Goal: Task Accomplishment & Management: Complete application form

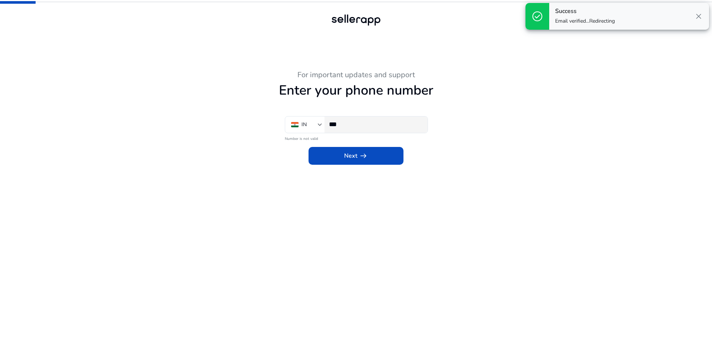
click at [378, 124] on input "***" at bounding box center [375, 124] width 93 height 8
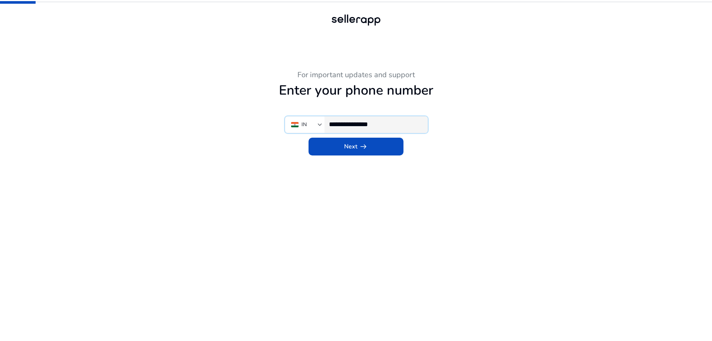
type input "**********"
click at [372, 148] on span at bounding box center [356, 147] width 95 height 18
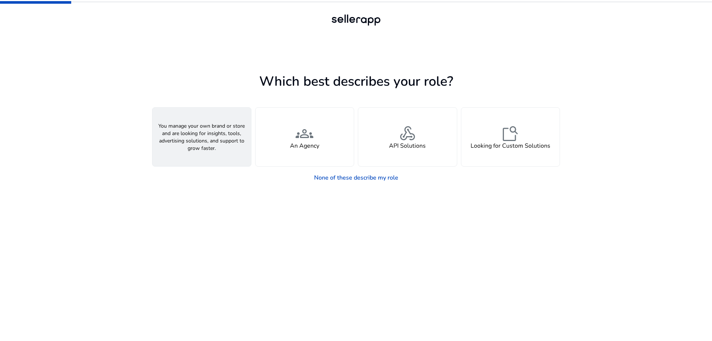
click at [208, 136] on span "person" at bounding box center [202, 134] width 18 height 18
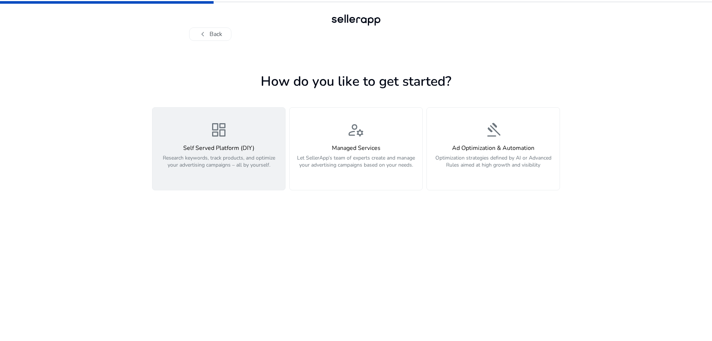
click at [237, 148] on h4 "Self Served Platform (DIY)" at bounding box center [219, 148] width 124 height 7
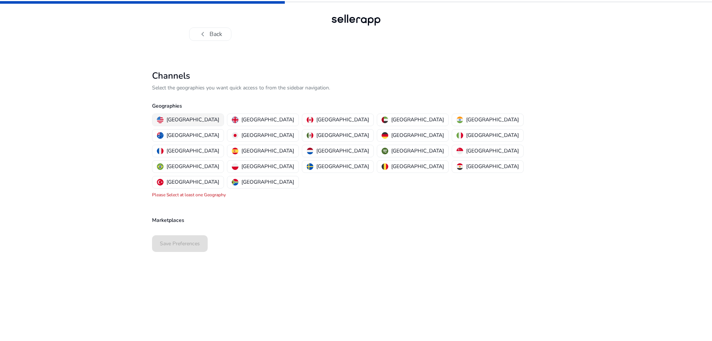
click at [180, 114] on button "[GEOGRAPHIC_DATA]" at bounding box center [187, 120] width 71 height 12
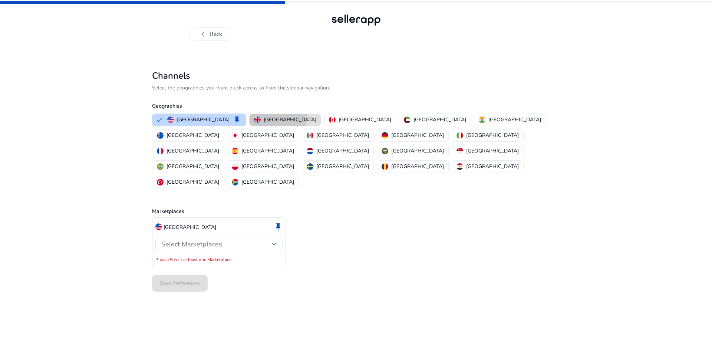
click at [264, 116] on p "[GEOGRAPHIC_DATA]" at bounding box center [290, 120] width 53 height 8
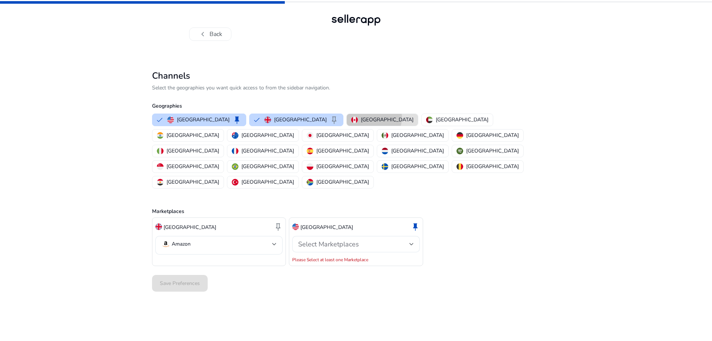
click at [361, 118] on p "[GEOGRAPHIC_DATA]" at bounding box center [387, 120] width 53 height 8
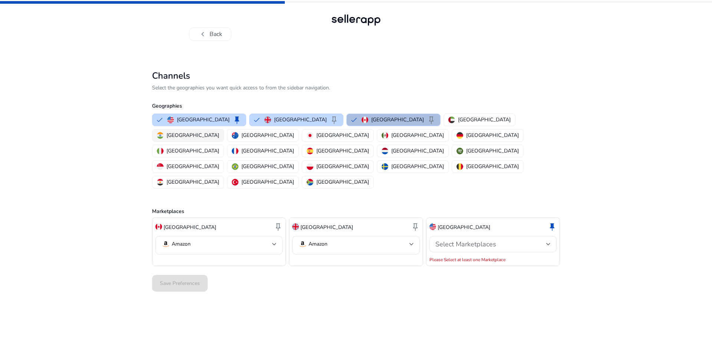
click at [164, 132] on img "button" at bounding box center [160, 135] width 7 height 7
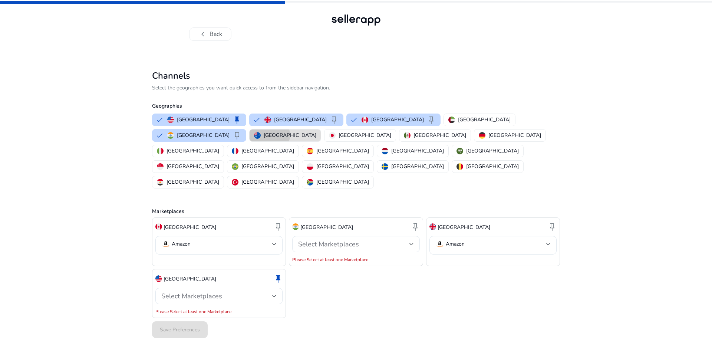
click at [316, 131] on p "[GEOGRAPHIC_DATA]" at bounding box center [290, 135] width 53 height 8
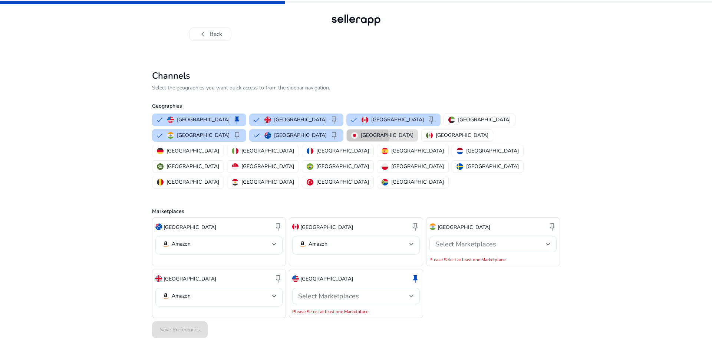
click at [361, 136] on p "[GEOGRAPHIC_DATA]" at bounding box center [387, 135] width 53 height 8
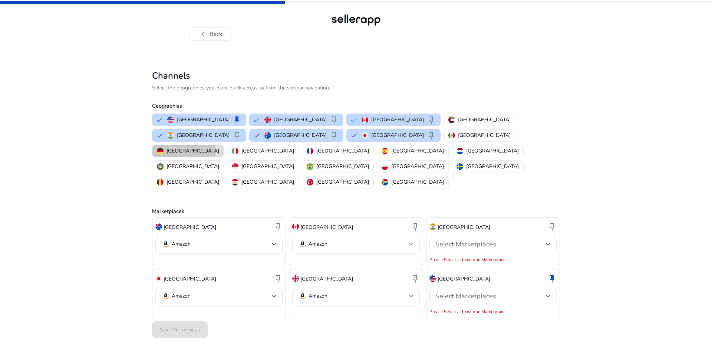
click at [219, 147] on p "[GEOGRAPHIC_DATA]" at bounding box center [193, 151] width 53 height 8
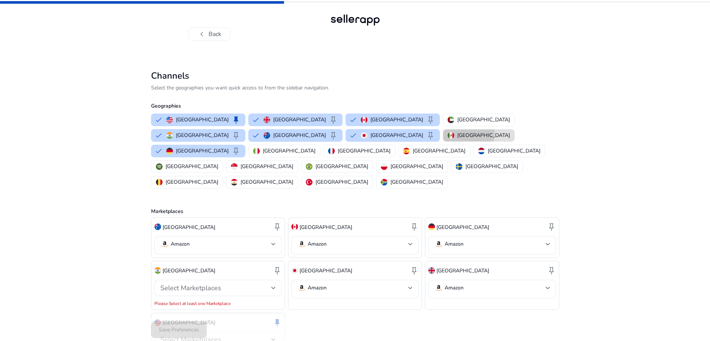
click at [457, 134] on p "[GEOGRAPHIC_DATA]" at bounding box center [483, 135] width 53 height 8
click at [315, 147] on p "[GEOGRAPHIC_DATA]" at bounding box center [289, 151] width 53 height 8
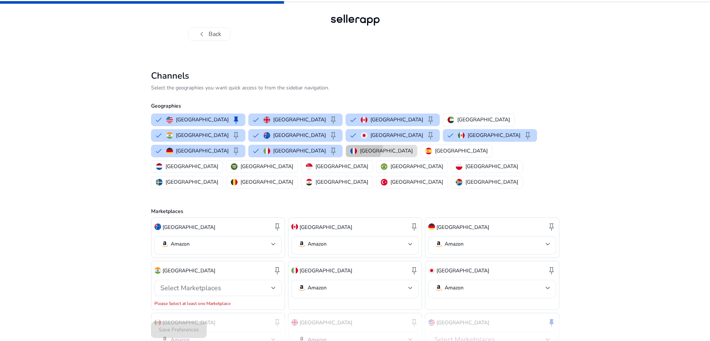
click at [417, 145] on button "[GEOGRAPHIC_DATA]" at bounding box center [381, 151] width 71 height 12
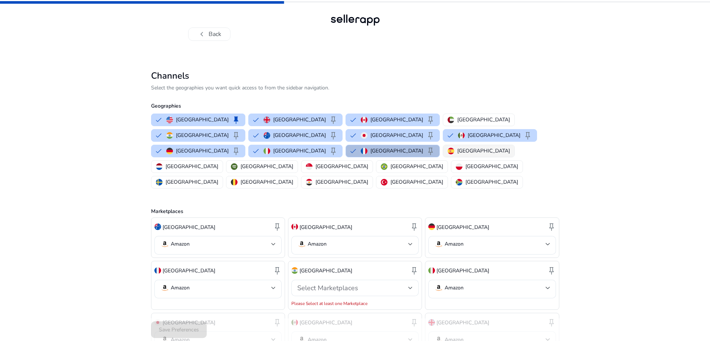
click at [454, 148] on img "button" at bounding box center [450, 151] width 7 height 7
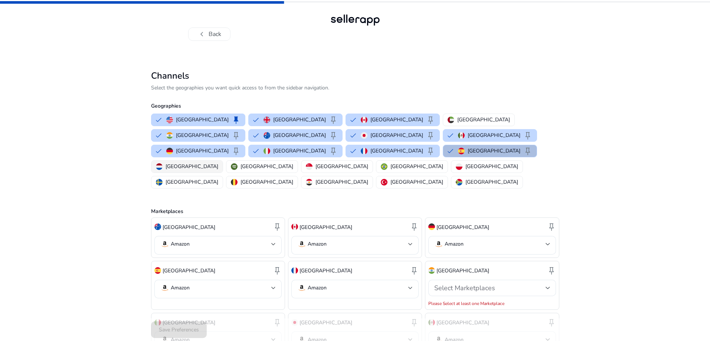
click at [218, 162] on p "[GEOGRAPHIC_DATA]" at bounding box center [191, 166] width 53 height 8
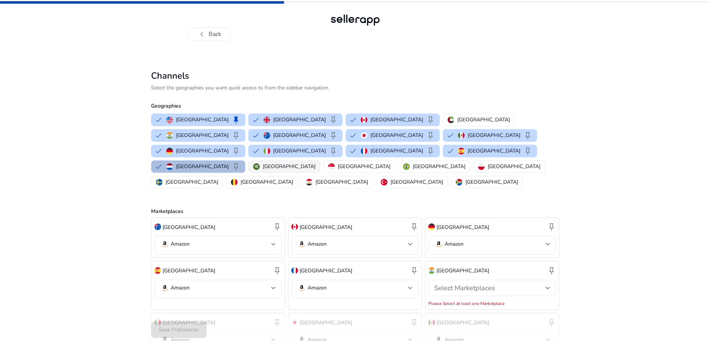
click at [313, 162] on p "[GEOGRAPHIC_DATA]" at bounding box center [289, 166] width 53 height 8
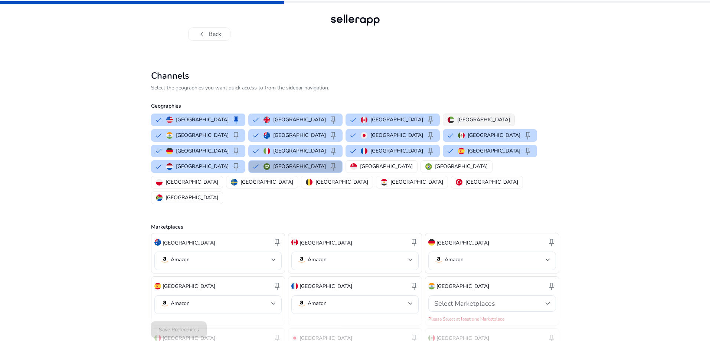
click at [457, 118] on p "[GEOGRAPHIC_DATA]" at bounding box center [483, 120] width 53 height 8
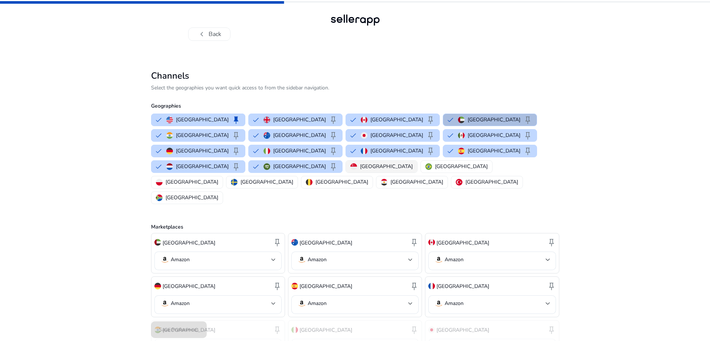
click at [386, 162] on p "[GEOGRAPHIC_DATA]" at bounding box center [386, 166] width 53 height 8
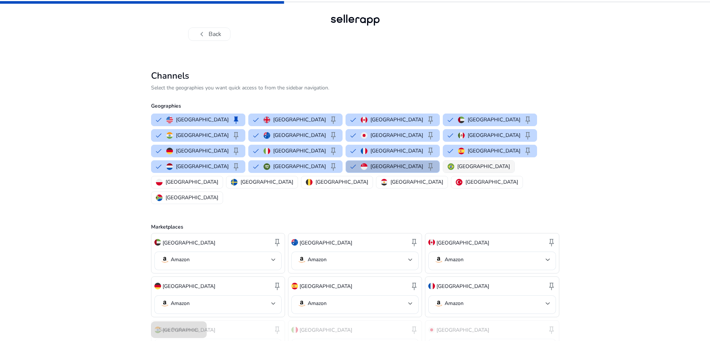
click at [447, 163] on img "button" at bounding box center [450, 166] width 7 height 7
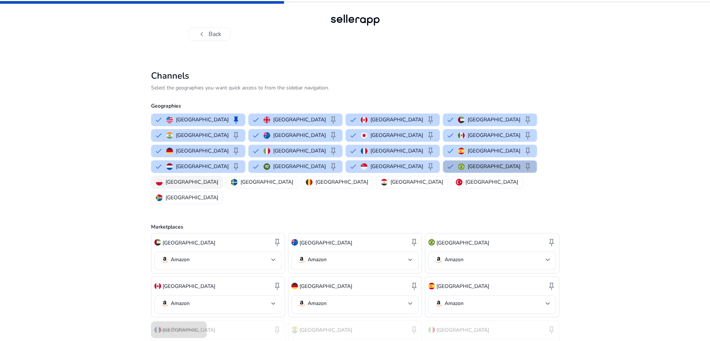
click at [162, 179] on img "button" at bounding box center [159, 182] width 7 height 7
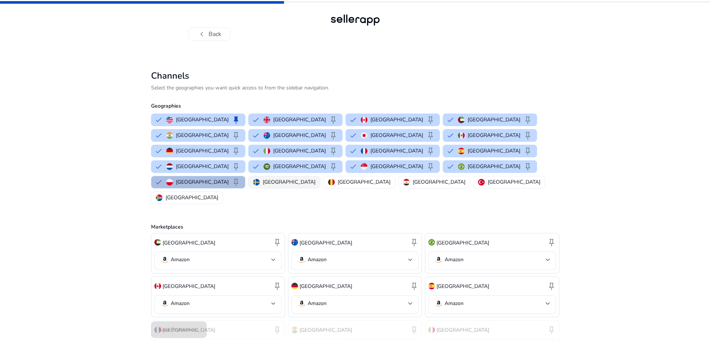
click at [253, 178] on div "[GEOGRAPHIC_DATA]" at bounding box center [284, 182] width 62 height 8
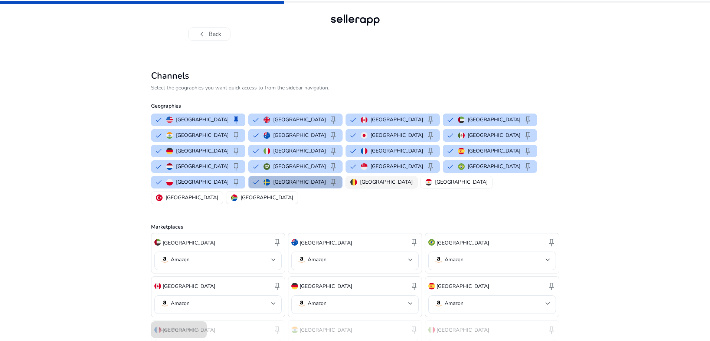
click at [360, 178] on p "[GEOGRAPHIC_DATA]" at bounding box center [386, 182] width 53 height 8
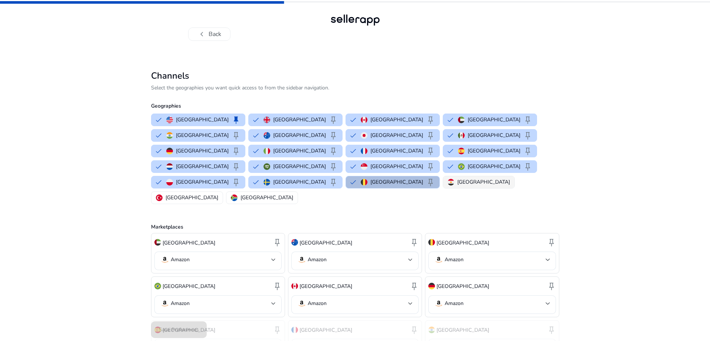
click at [447, 179] on img "button" at bounding box center [450, 182] width 7 height 7
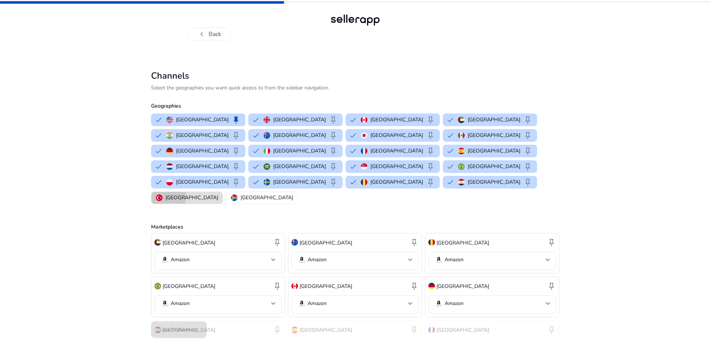
click at [218, 194] on p "[GEOGRAPHIC_DATA]" at bounding box center [191, 198] width 53 height 8
click at [315, 194] on p "[GEOGRAPHIC_DATA]" at bounding box center [289, 198] width 53 height 8
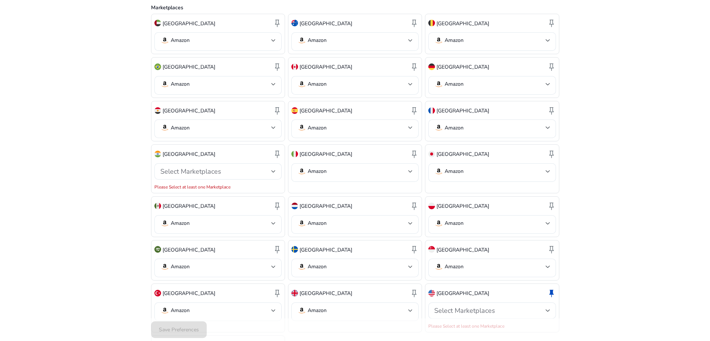
scroll to position [251, 0]
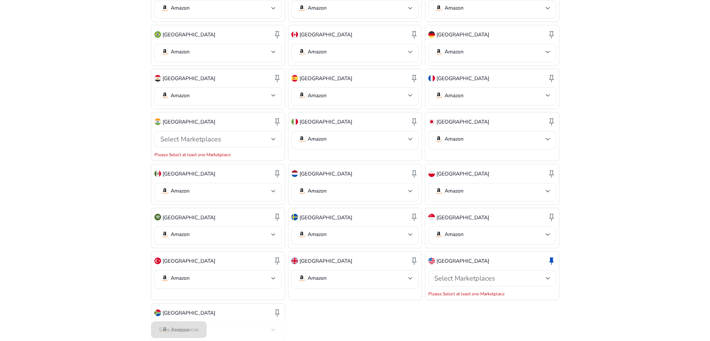
click at [167, 331] on div "Save Preferences" at bounding box center [355, 329] width 408 height 23
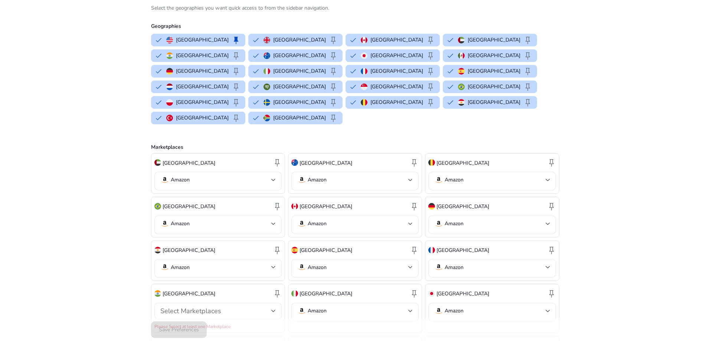
scroll to position [0, 0]
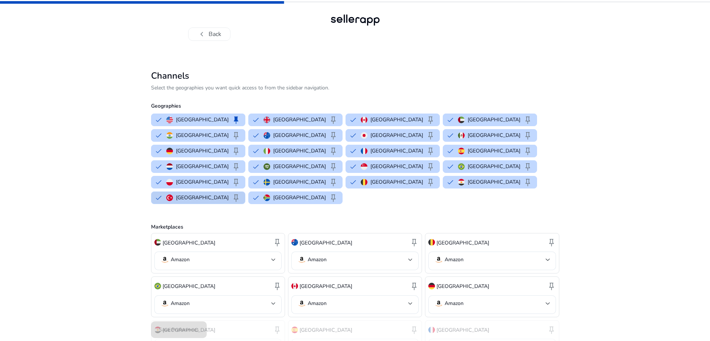
click at [245, 192] on button "Turkey keep" at bounding box center [197, 198] width 93 height 12
click at [248, 194] on img "button" at bounding box center [244, 197] width 7 height 7
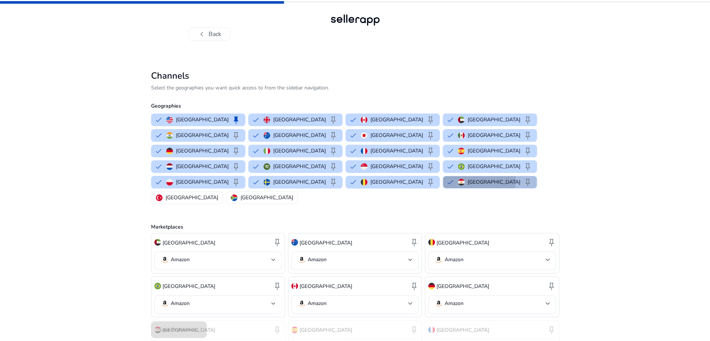
click at [467, 178] on p "[GEOGRAPHIC_DATA]" at bounding box center [493, 182] width 53 height 8
click at [326, 162] on p "[GEOGRAPHIC_DATA]" at bounding box center [299, 166] width 53 height 8
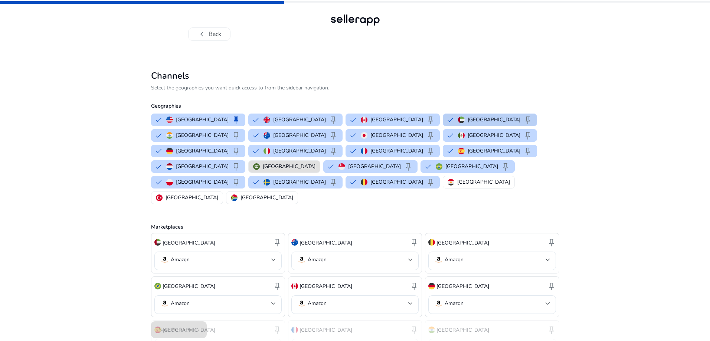
click at [467, 119] on p "[GEOGRAPHIC_DATA]" at bounding box center [493, 120] width 53 height 8
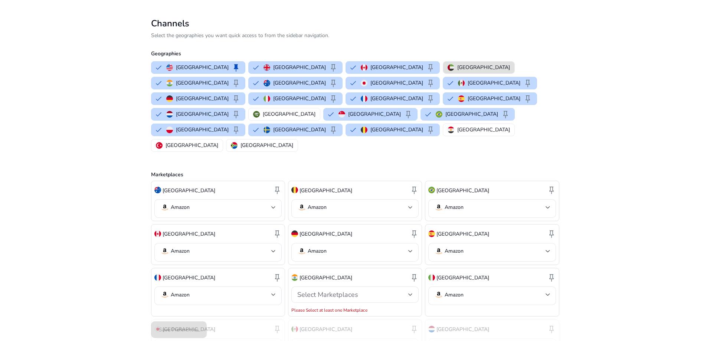
scroll to position [164, 0]
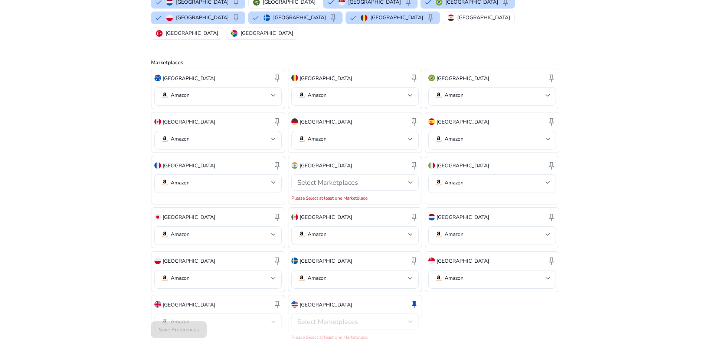
click at [345, 178] on span "Select Marketplaces" at bounding box center [327, 182] width 61 height 9
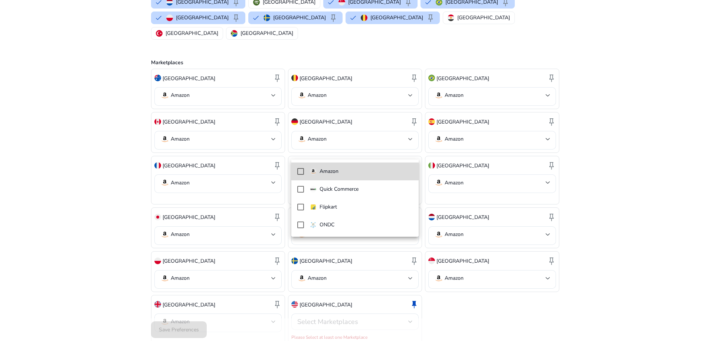
click at [338, 168] on p "Amazon" at bounding box center [328, 171] width 19 height 8
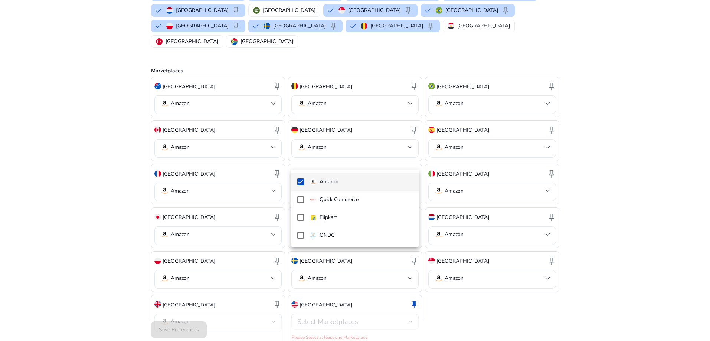
click at [530, 277] on div at bounding box center [355, 170] width 710 height 341
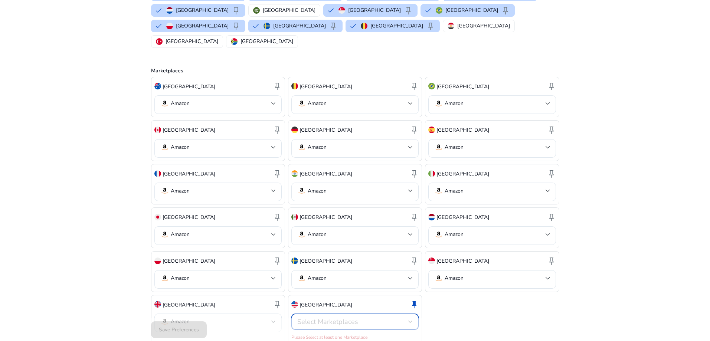
click at [347, 317] on span "Select Marketplaces" at bounding box center [327, 321] width 61 height 9
click at [322, 311] on p "Amazon" at bounding box center [328, 310] width 19 height 8
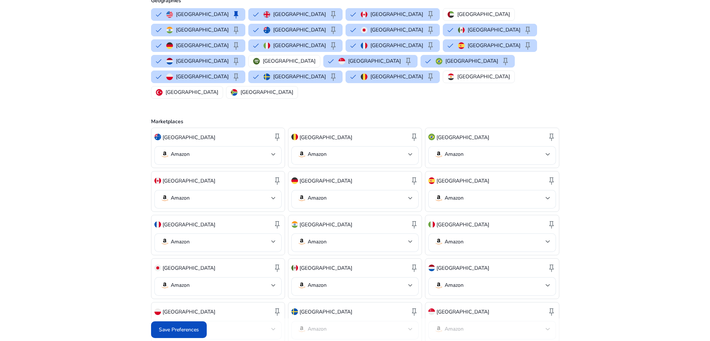
scroll to position [37, 0]
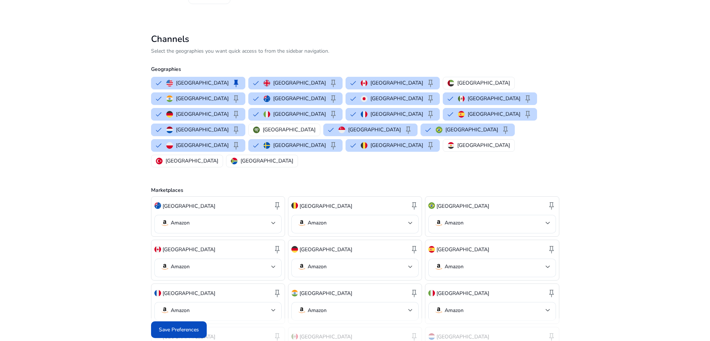
click at [392, 82] on div at bounding box center [355, 170] width 710 height 341
click at [457, 83] on p "[GEOGRAPHIC_DATA]" at bounding box center [483, 83] width 53 height 8
click at [305, 126] on p "[GEOGRAPHIC_DATA]" at bounding box center [289, 130] width 53 height 8
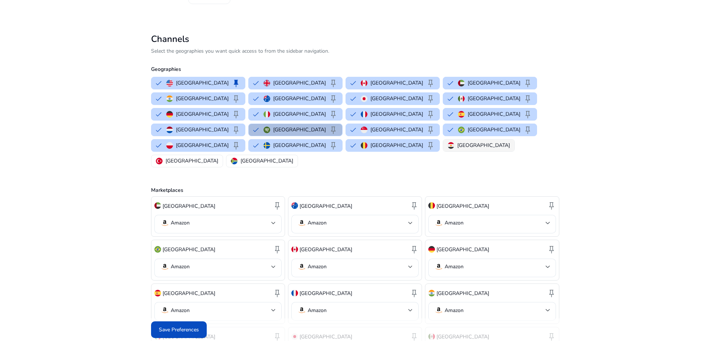
click at [457, 141] on p "[GEOGRAPHIC_DATA]" at bounding box center [483, 145] width 53 height 8
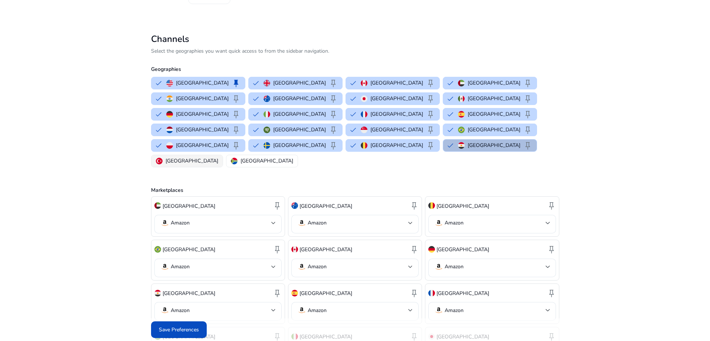
click at [162, 158] on img "button" at bounding box center [159, 161] width 7 height 7
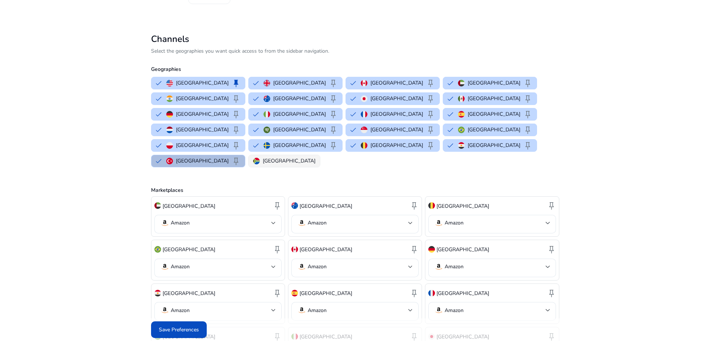
click at [260, 158] on img "button" at bounding box center [256, 161] width 7 height 7
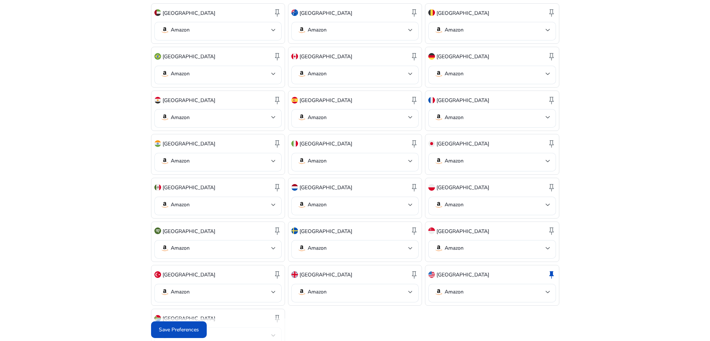
scroll to position [235, 0]
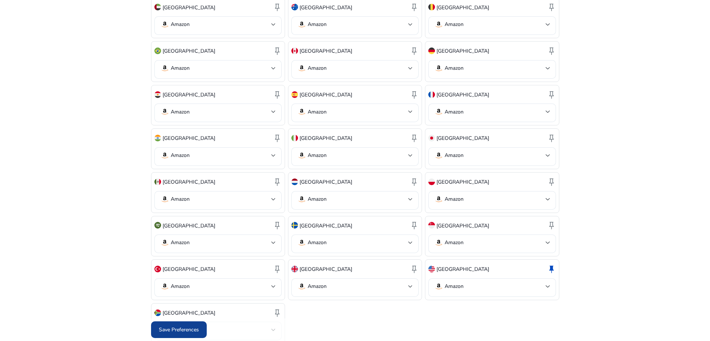
click at [183, 329] on span "Save Preferences" at bounding box center [179, 330] width 40 height 8
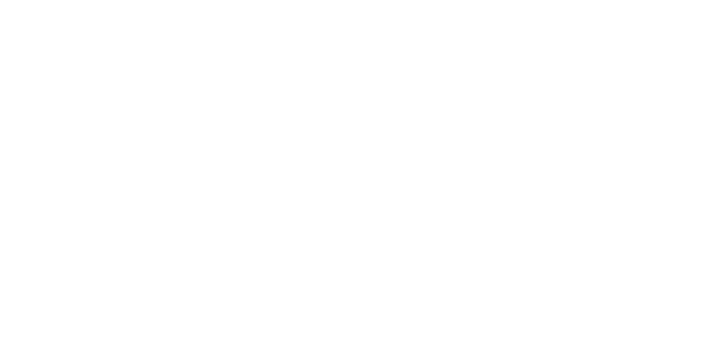
scroll to position [0, 0]
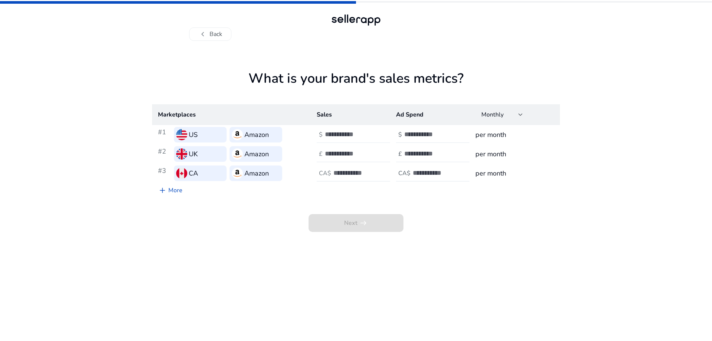
click at [340, 132] on input "number" at bounding box center [350, 134] width 50 height 8
type input "*"
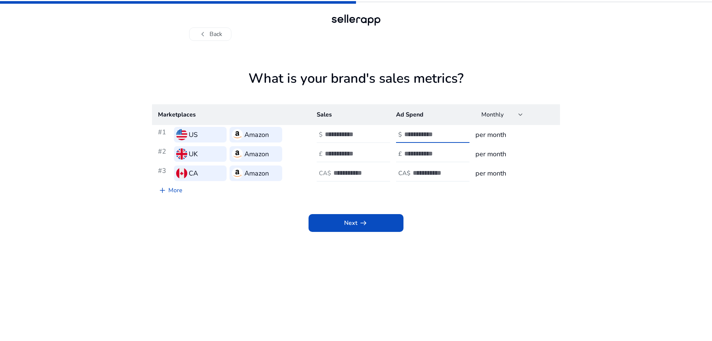
type input "*"
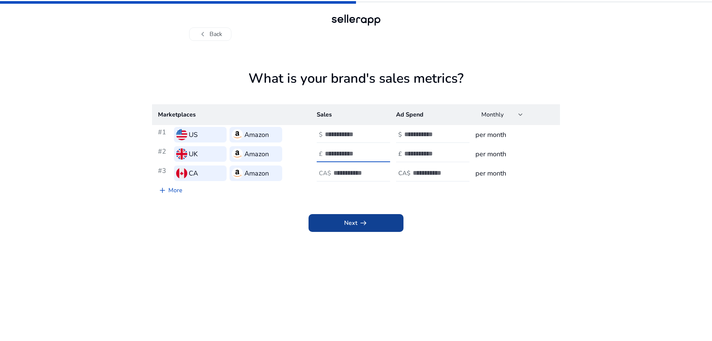
click at [355, 224] on span "Next arrow_right_alt" at bounding box center [356, 222] width 24 height 9
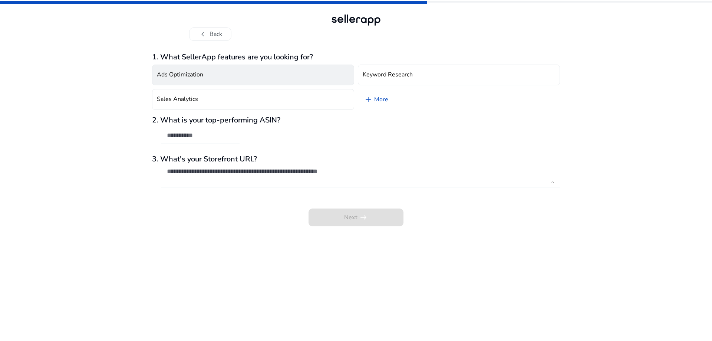
click at [302, 76] on button "Ads Optimization" at bounding box center [253, 75] width 202 height 21
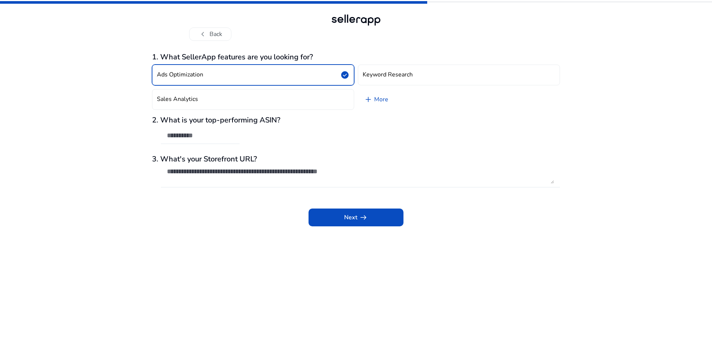
click at [304, 76] on button "Ads Optimization check_circle" at bounding box center [253, 75] width 202 height 21
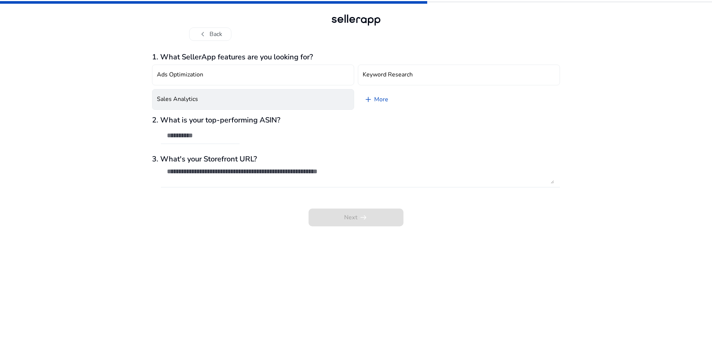
click at [272, 96] on button "Sales Analytics" at bounding box center [253, 99] width 202 height 21
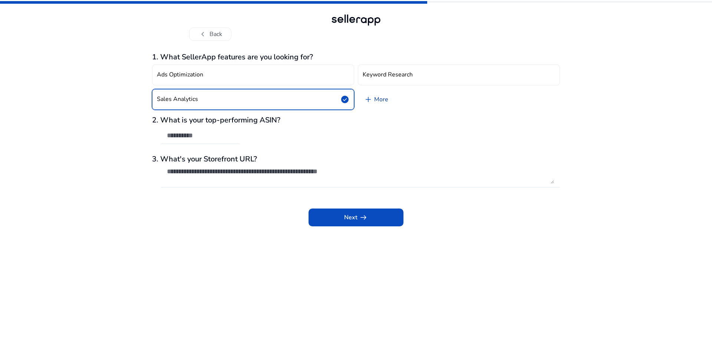
click at [384, 99] on link "add More" at bounding box center [376, 99] width 36 height 21
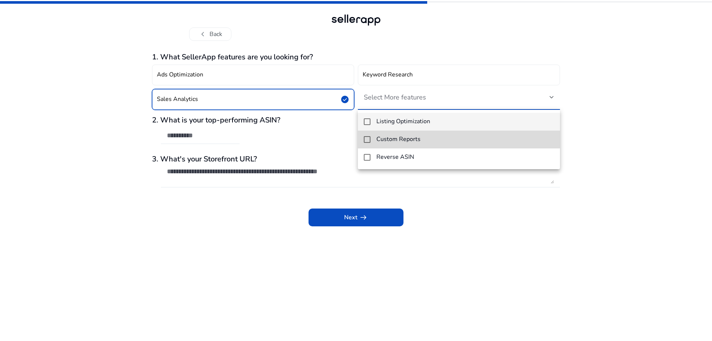
click at [428, 134] on mat-option "Custom Reports" at bounding box center [459, 140] width 202 height 18
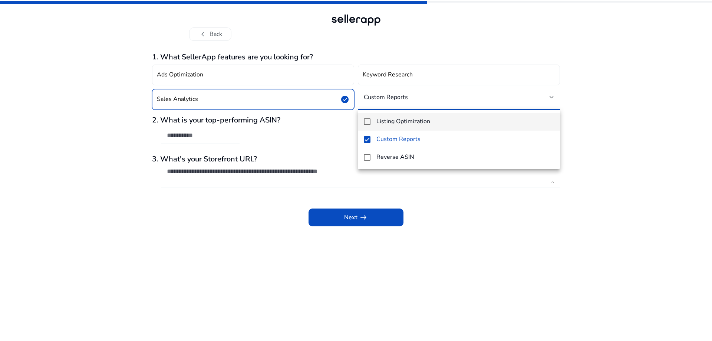
click at [418, 115] on mat-option "Listing Optimization" at bounding box center [459, 122] width 202 height 18
click at [504, 231] on div at bounding box center [356, 170] width 712 height 341
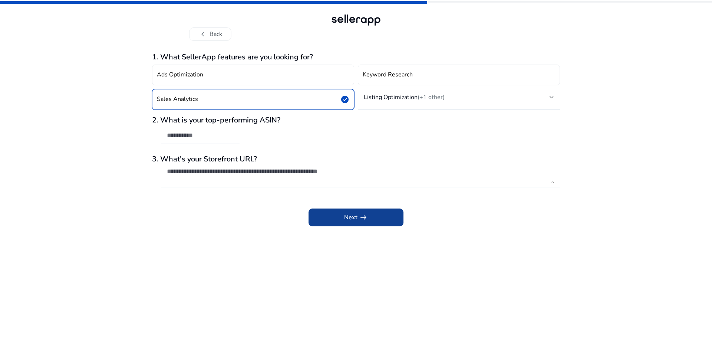
click at [370, 219] on span at bounding box center [356, 217] width 95 height 18
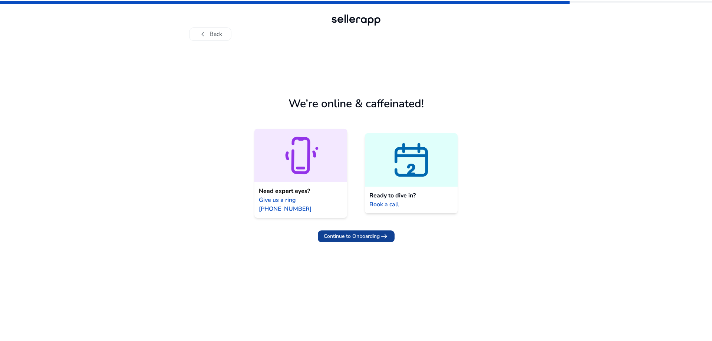
click at [380, 232] on span "arrow_right_alt" at bounding box center [384, 236] width 9 height 9
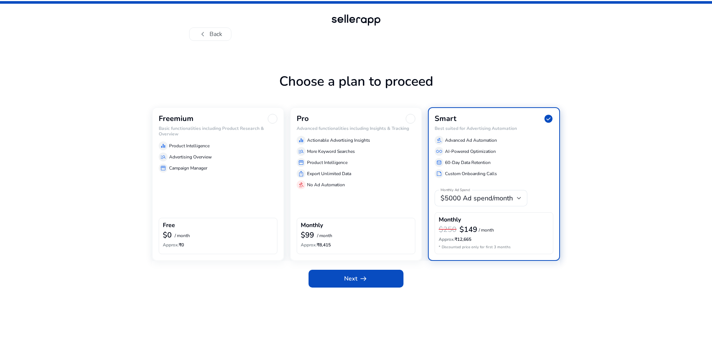
click at [237, 185] on div "Freemium Basic functionalities including Product Research & Overview equalizer …" at bounding box center [218, 183] width 132 height 153
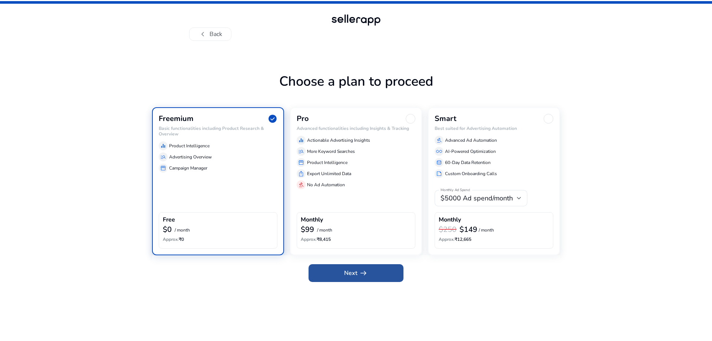
click at [380, 274] on span at bounding box center [356, 273] width 95 height 18
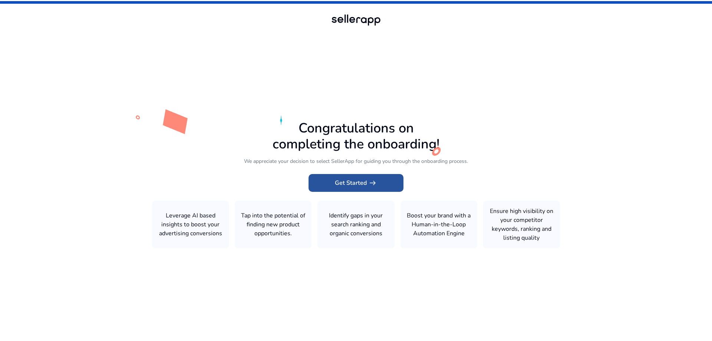
click at [375, 190] on span at bounding box center [356, 183] width 95 height 18
